Goal: Task Accomplishment & Management: Use online tool/utility

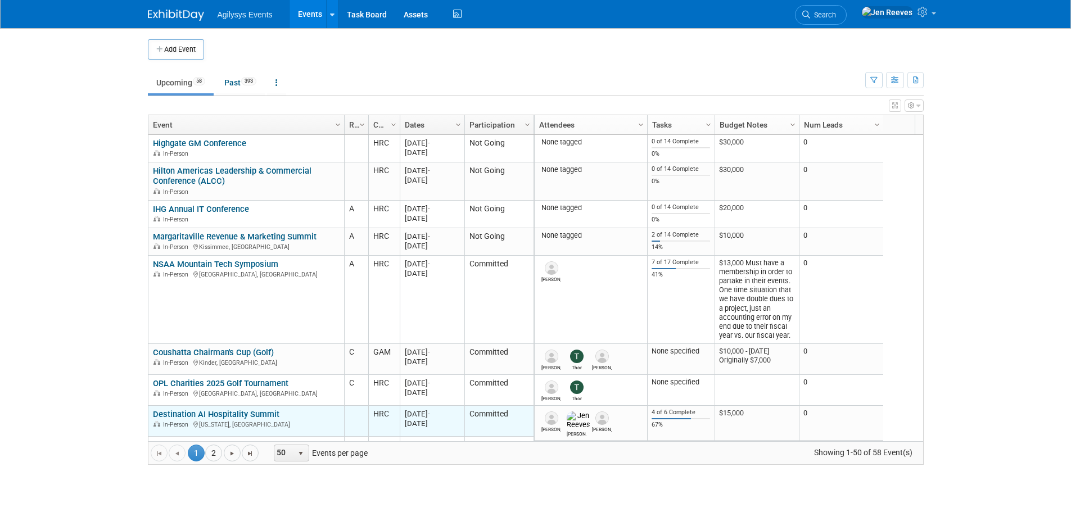
click at [197, 422] on icon at bounding box center [196, 424] width 6 height 6
click at [196, 411] on link "Destination AI Hospitality Summit" at bounding box center [216, 414] width 126 height 10
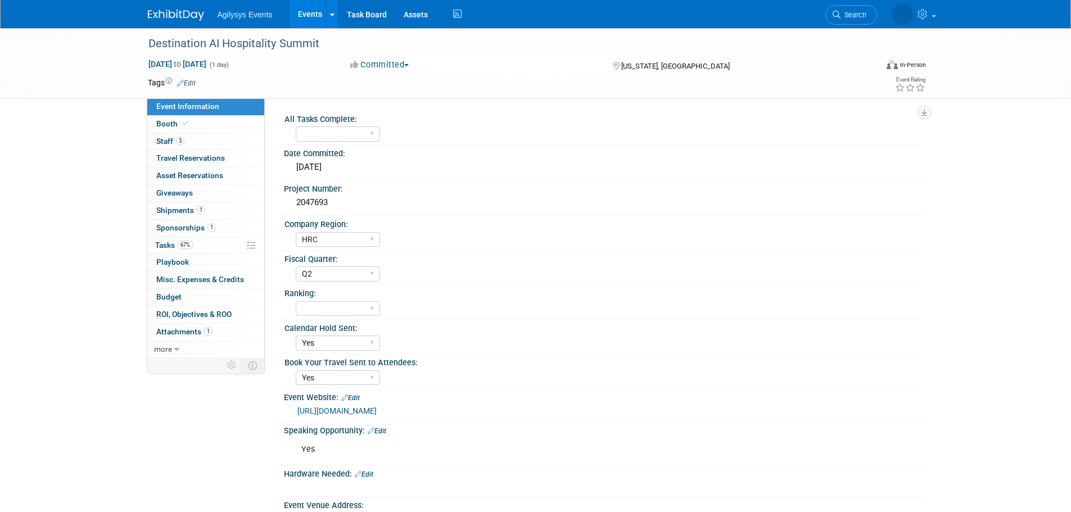
select select "HRC"
select select "Q2"
select select "Yes"
click at [330, 203] on div "2047693" at bounding box center [603, 202] width 623 height 17
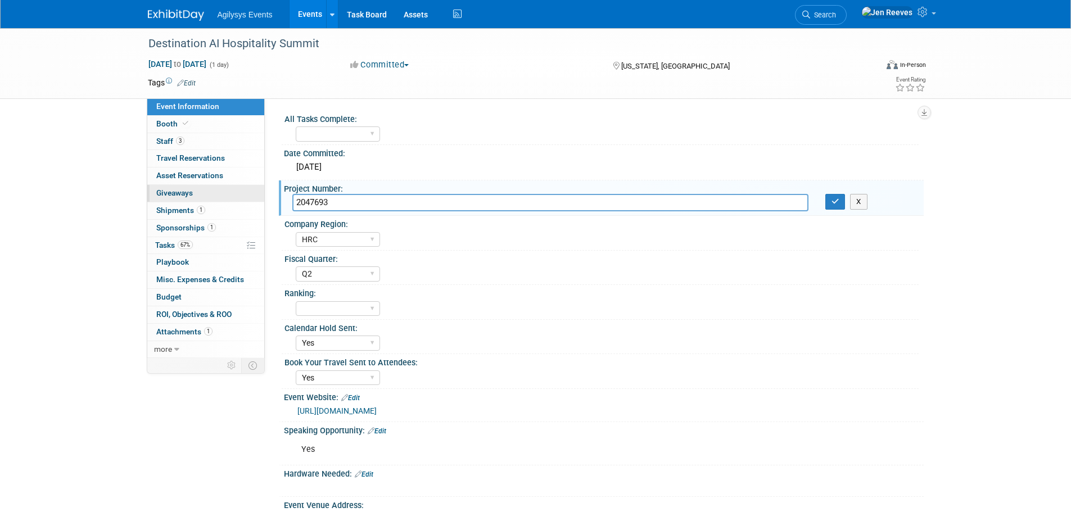
drag, startPoint x: 330, startPoint y: 203, endPoint x: 263, endPoint y: 198, distance: 67.6
click at [264, 198] on div "Event Information Event Info Booth Booth 3 Staff 3 Staff 0 Travel Reservations …" at bounding box center [535, 359] width 792 height 663
